Goal: Register for event/course

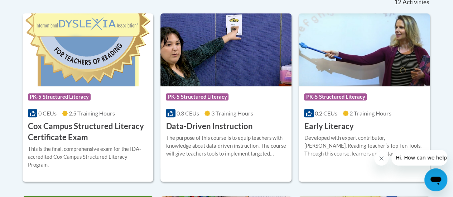
scroll to position [313, 0]
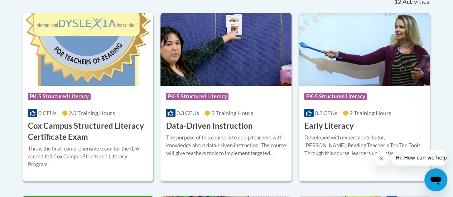
click at [64, 94] on span "PK-5 Structured Literacy" at bounding box center [59, 96] width 63 height 7
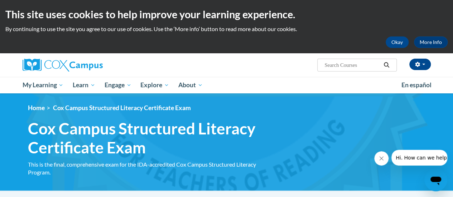
scroll to position [0, 0]
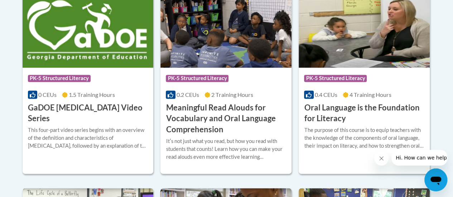
scroll to position [515, 0]
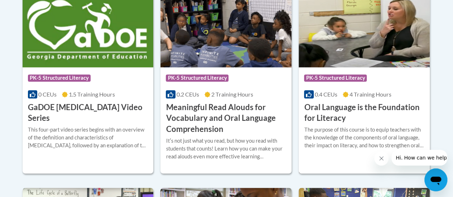
click at [331, 73] on div "Course Category: PK-5 Structured Literacy" at bounding box center [364, 79] width 120 height 16
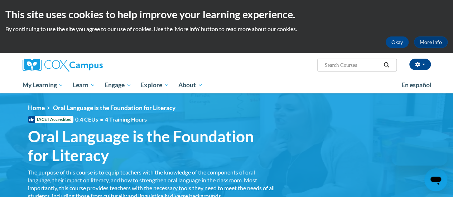
click at [273, 109] on ol "Home Oral Language is the Foundation for Literacy" at bounding box center [226, 108] width 397 height 8
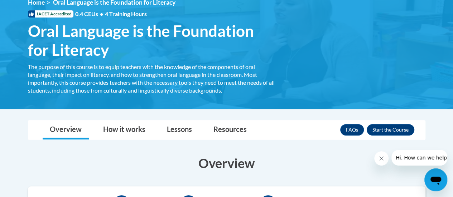
scroll to position [106, 0]
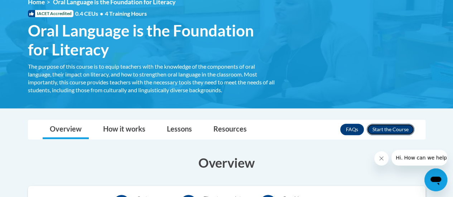
click at [397, 130] on button "Enroll" at bounding box center [390, 129] width 48 height 11
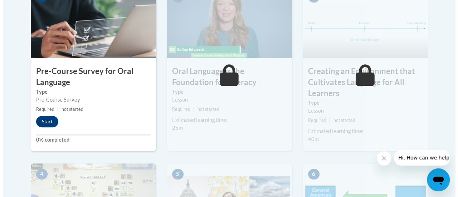
scroll to position [271, 0]
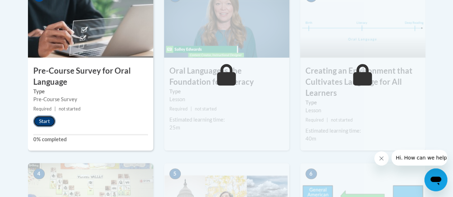
click at [39, 121] on button "Start" at bounding box center [44, 121] width 22 height 11
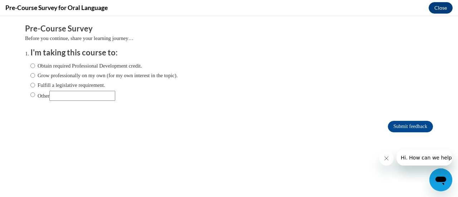
scroll to position [0, 0]
click at [30, 75] on input "Grow professionally on my own (for my own interest in the topic)." at bounding box center [32, 76] width 5 height 8
radio input "true"
click at [400, 124] on input "Submit feedback" at bounding box center [410, 126] width 45 height 11
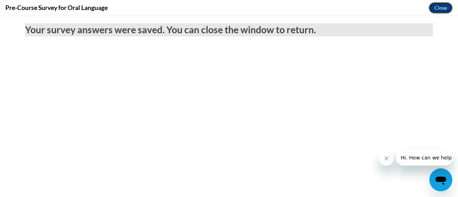
click at [437, 9] on button "Close" at bounding box center [441, 7] width 24 height 11
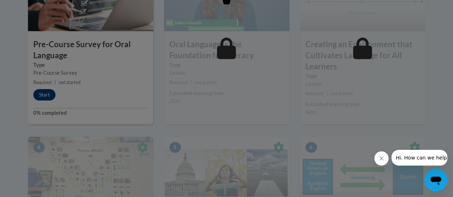
scroll to position [300, 0]
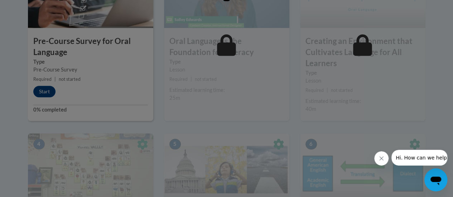
click at [39, 89] on div at bounding box center [226, 24] width 397 height 136
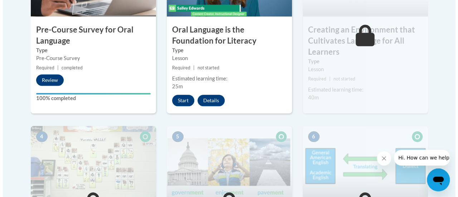
scroll to position [311, 0]
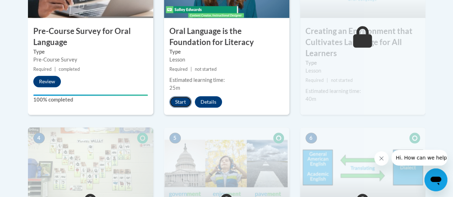
click at [180, 102] on button "Start" at bounding box center [180, 101] width 22 height 11
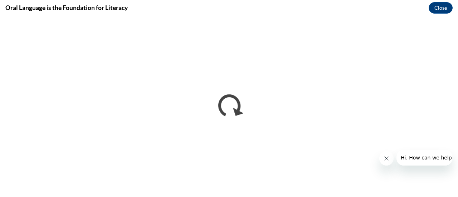
scroll to position [0, 0]
